Goal: Task Accomplishment & Management: Use online tool/utility

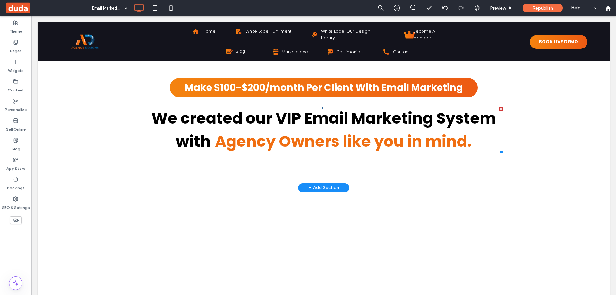
scroll to position [321, 0]
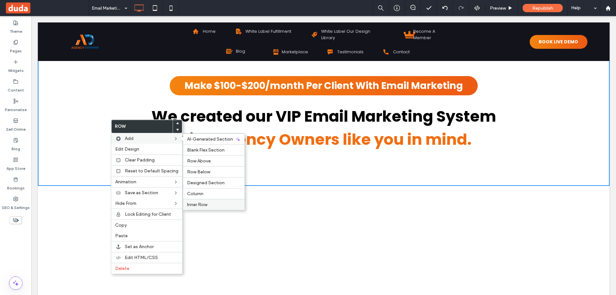
drag, startPoint x: 193, startPoint y: 205, endPoint x: 196, endPoint y: 203, distance: 3.5
click at [195, 205] on span "Inner Row" at bounding box center [197, 204] width 20 height 5
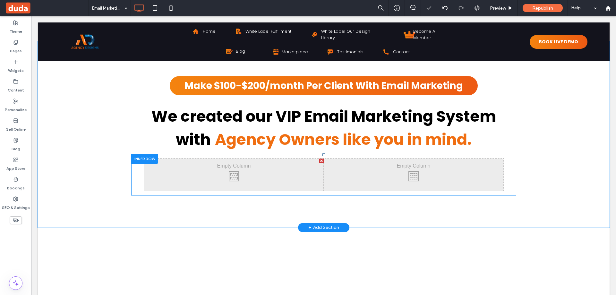
click at [312, 166] on div "Click To Paste Click To Paste" at bounding box center [234, 175] width 180 height 32
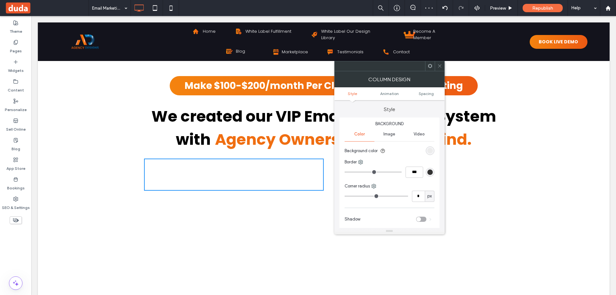
drag, startPoint x: 440, startPoint y: 66, endPoint x: 335, endPoint y: 98, distance: 110.0
click at [440, 66] on icon at bounding box center [440, 66] width 5 height 5
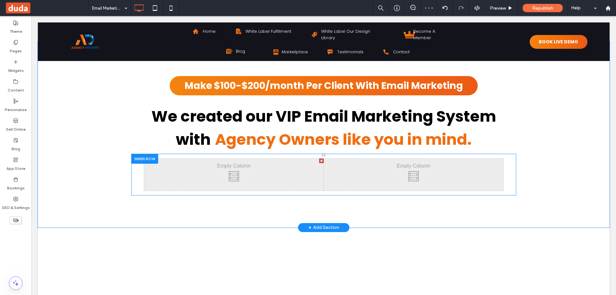
click at [138, 170] on div "Click To Paste Click To Paste Click To Paste Click To Paste" at bounding box center [323, 175] width 385 height 42
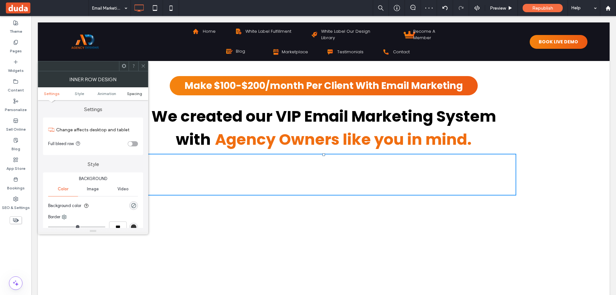
click at [134, 95] on span "Spacing" at bounding box center [134, 93] width 15 height 5
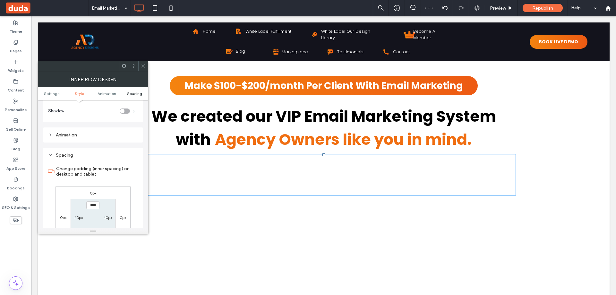
scroll to position [205, 0]
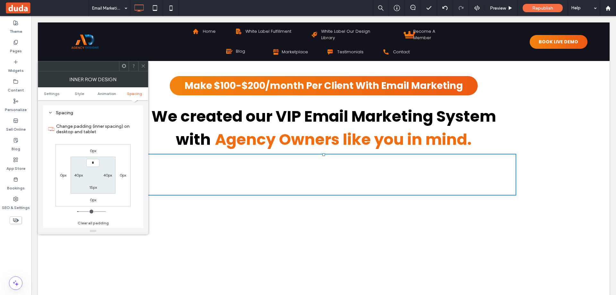
type input "**"
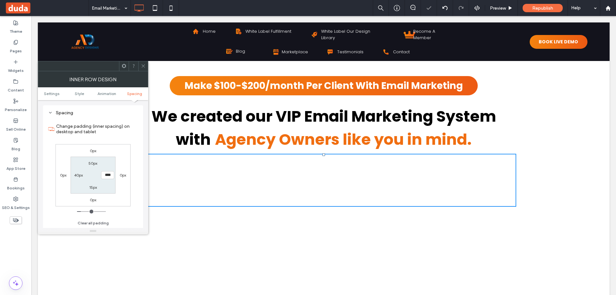
type input "*"
type input "**"
type input "*"
type input "***"
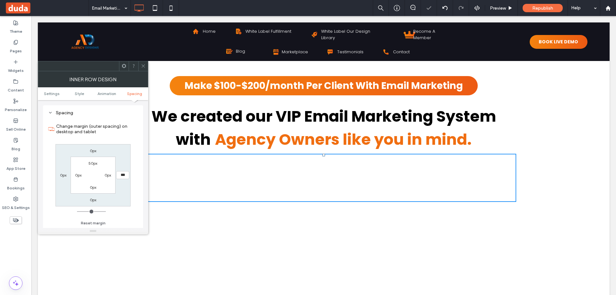
click at [140, 66] on div at bounding box center [143, 66] width 10 height 10
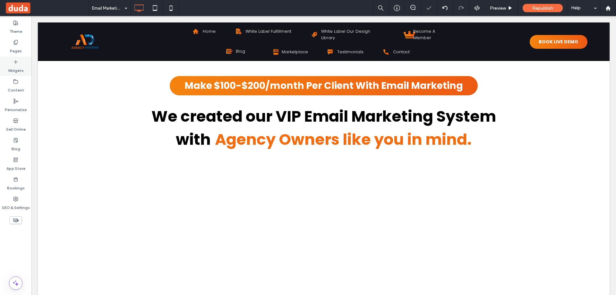
click at [16, 65] on label "Widgets" at bounding box center [16, 69] width 16 height 9
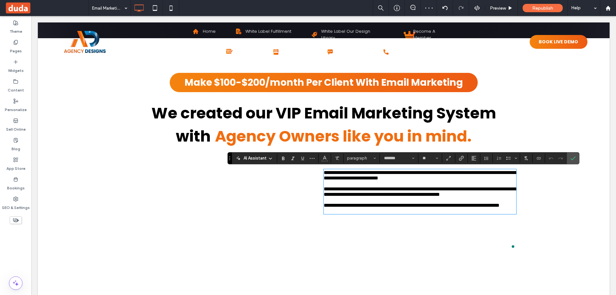
scroll to position [0, 0]
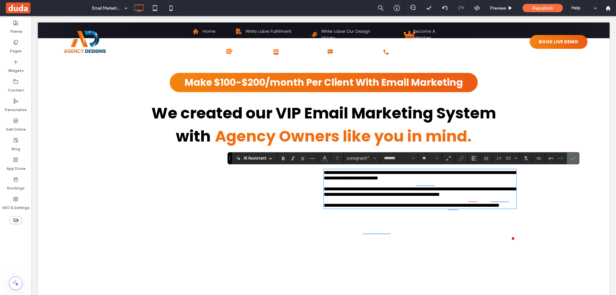
click at [573, 157] on icon "Confirm" at bounding box center [573, 158] width 5 height 5
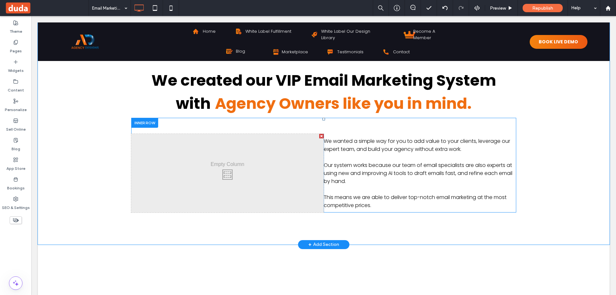
scroll to position [356, 0]
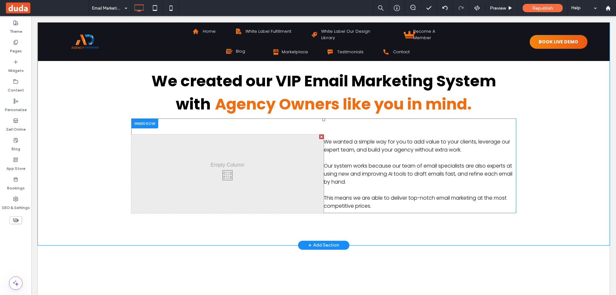
click at [336, 135] on div "Click To Paste Click To Paste We wanted a simple way for you to add value to yo…" at bounding box center [420, 174] width 193 height 79
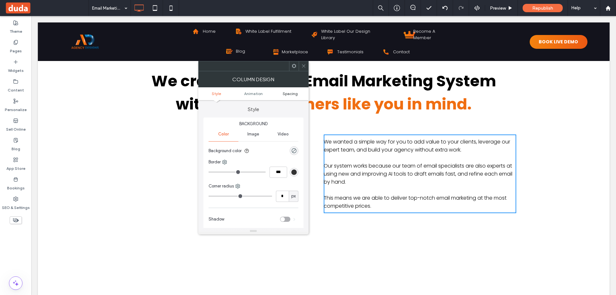
click at [292, 94] on span "Spacing" at bounding box center [290, 93] width 15 height 5
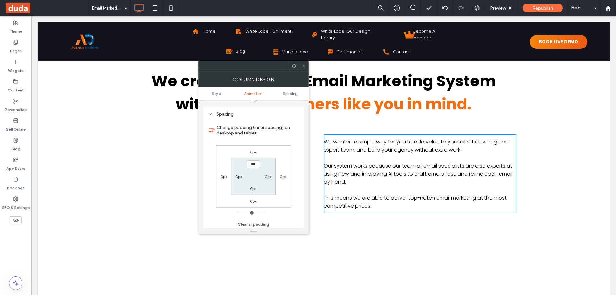
scroll to position [151, 0]
click at [237, 173] on label "0px" at bounding box center [239, 175] width 6 height 5
type input "**"
type input "****"
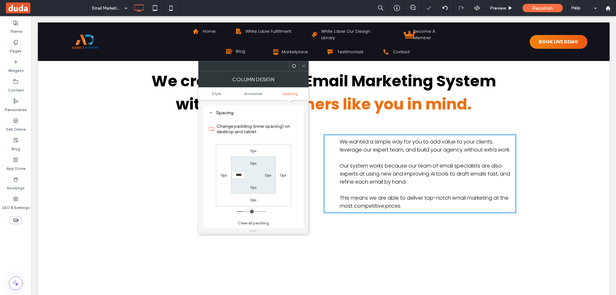
click at [306, 67] on icon at bounding box center [303, 66] width 5 height 5
